Goal: Task Accomplishment & Management: Use online tool/utility

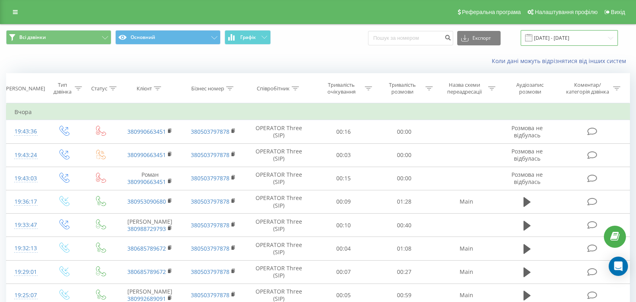
click at [556, 39] on input "21.09.2025 - 21.09.2025" at bounding box center [569, 38] width 97 height 16
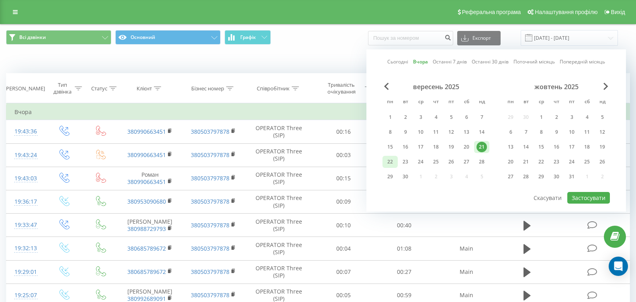
click at [391, 158] on div "22" at bounding box center [390, 162] width 10 height 10
click at [590, 197] on button "Застосувати" at bounding box center [588, 198] width 43 height 12
type input "[DATE] - [DATE]"
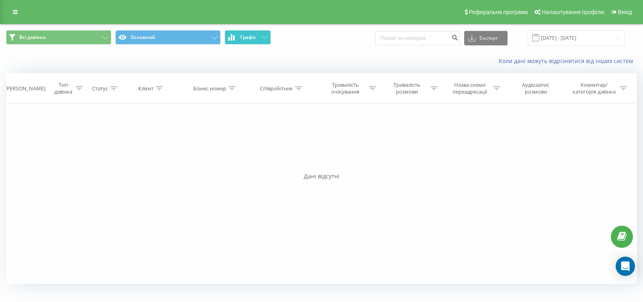
click at [237, 40] on button "Графік" at bounding box center [248, 37] width 46 height 14
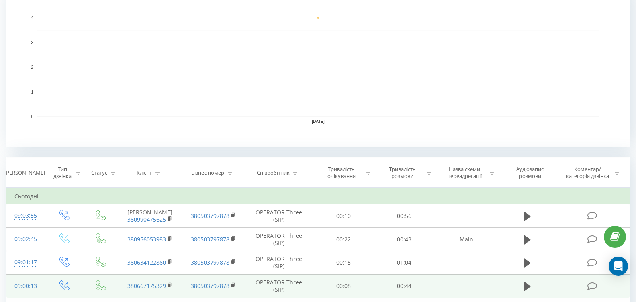
scroll to position [241, 0]
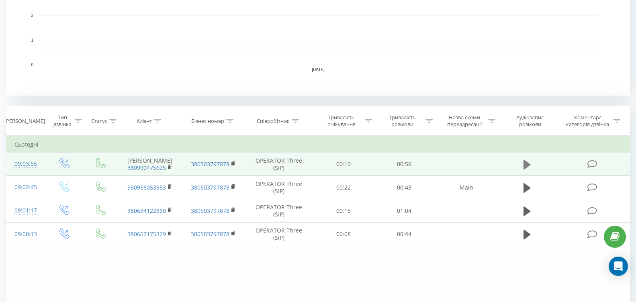
click at [527, 168] on icon at bounding box center [527, 165] width 7 height 10
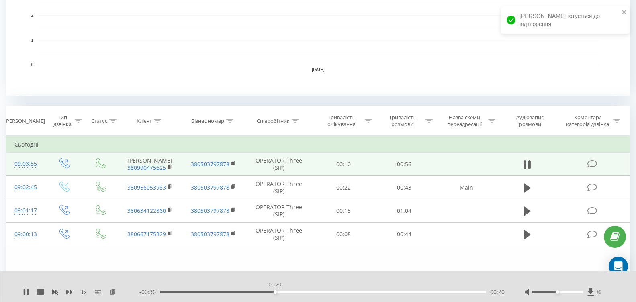
click at [275, 293] on div "00:20" at bounding box center [323, 292] width 326 height 2
click at [301, 292] on div "00:21" at bounding box center [323, 292] width 326 height 2
click at [312, 293] on div "00:25" at bounding box center [323, 292] width 326 height 2
drag, startPoint x: 323, startPoint y: 292, endPoint x: 336, endPoint y: 293, distance: 13.0
click at [324, 292] on div "00:28" at bounding box center [323, 292] width 326 height 2
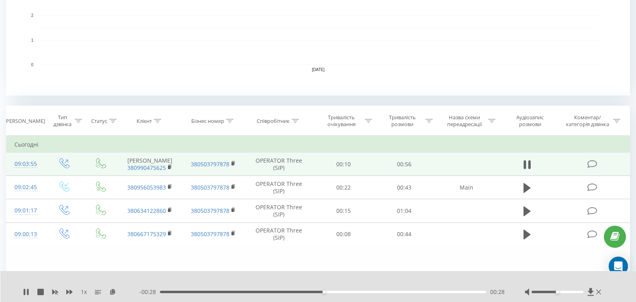
click at [336, 293] on div "- 00:28 00:28 00:28" at bounding box center [321, 292] width 365 height 8
click at [340, 293] on div "00:31" at bounding box center [323, 292] width 326 height 2
click at [355, 291] on div "00:31" at bounding box center [323, 292] width 326 height 2
click at [368, 292] on div "00:35" at bounding box center [323, 292] width 326 height 2
click at [599, 291] on icon at bounding box center [598, 292] width 5 height 5
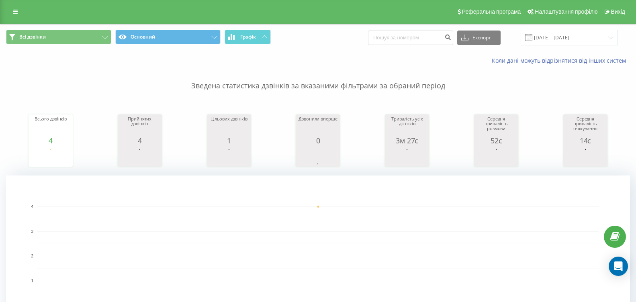
scroll to position [0, 0]
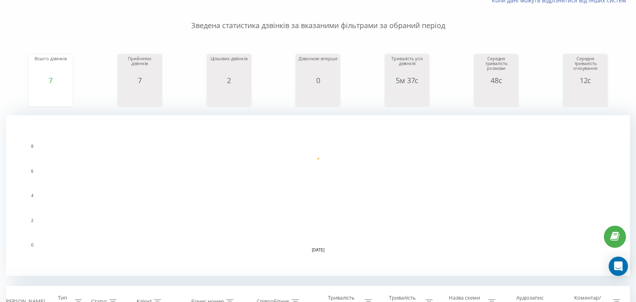
scroll to position [161, 0]
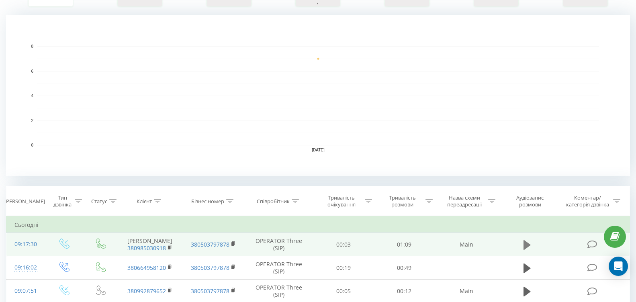
click at [525, 244] on icon at bounding box center [527, 245] width 7 height 10
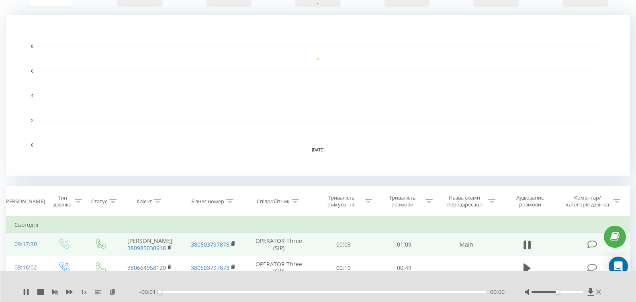
click at [233, 294] on div "- 00:01 00:00 00:00" at bounding box center [321, 292] width 365 height 8
click at [238, 292] on div "00:00" at bounding box center [323, 292] width 326 height 2
click at [254, 292] on div "00:00" at bounding box center [323, 292] width 326 height 2
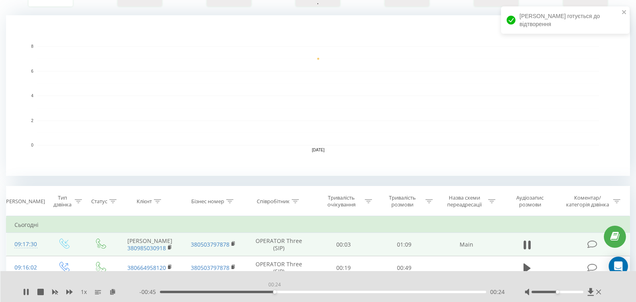
click at [274, 291] on div "00:24" at bounding box center [323, 292] width 326 height 2
click at [287, 291] on div "00:24" at bounding box center [323, 292] width 326 height 2
click at [305, 292] on div "00:27" at bounding box center [323, 292] width 326 height 2
click at [321, 293] on div "00:34" at bounding box center [323, 292] width 326 height 2
click at [601, 293] on icon at bounding box center [598, 292] width 5 height 6
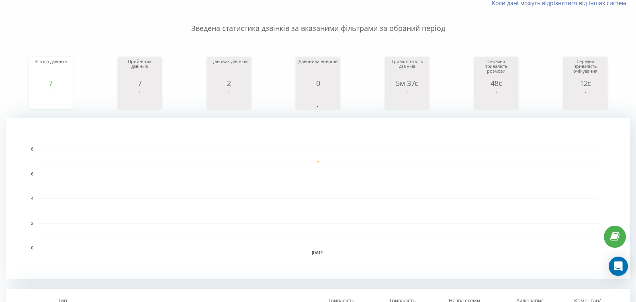
scroll to position [0, 0]
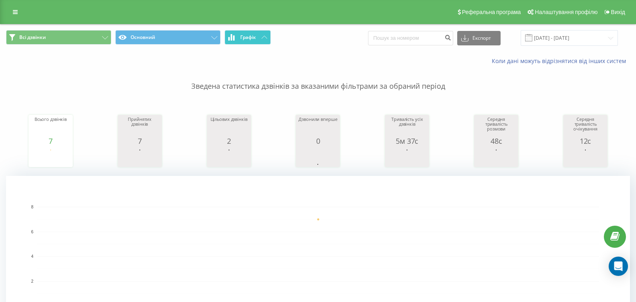
click at [250, 39] on span "Графік" at bounding box center [248, 38] width 16 height 6
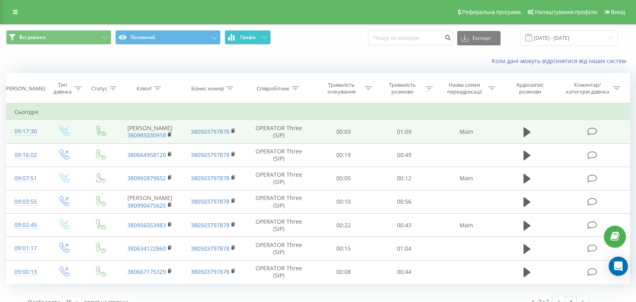
click at [250, 39] on span "Графік" at bounding box center [248, 38] width 16 height 6
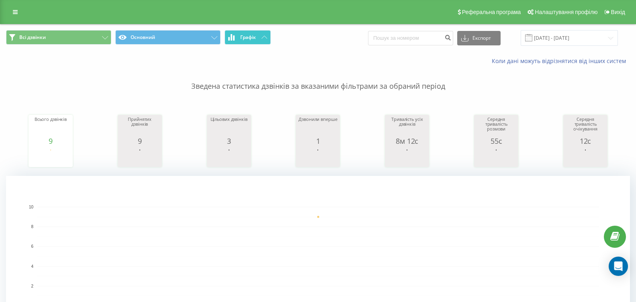
click at [251, 37] on span "Графік" at bounding box center [248, 38] width 16 height 6
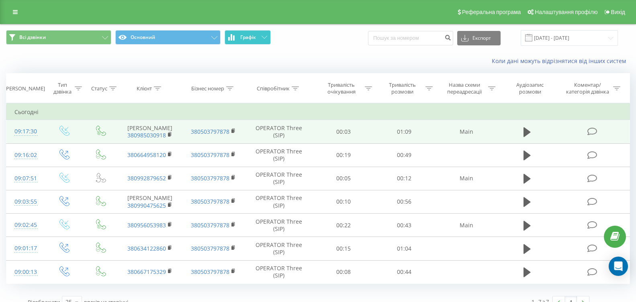
click at [251, 37] on span "Графік" at bounding box center [248, 38] width 16 height 6
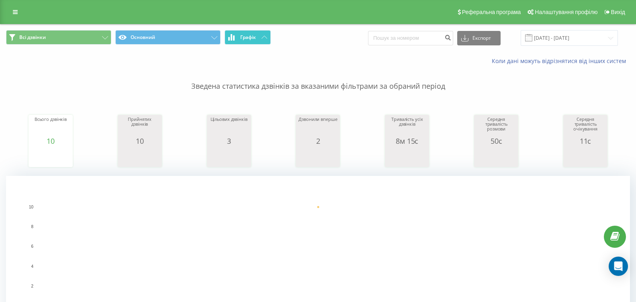
click at [251, 40] on span "Графік" at bounding box center [248, 38] width 16 height 6
